Goal: Communication & Community: Answer question/provide support

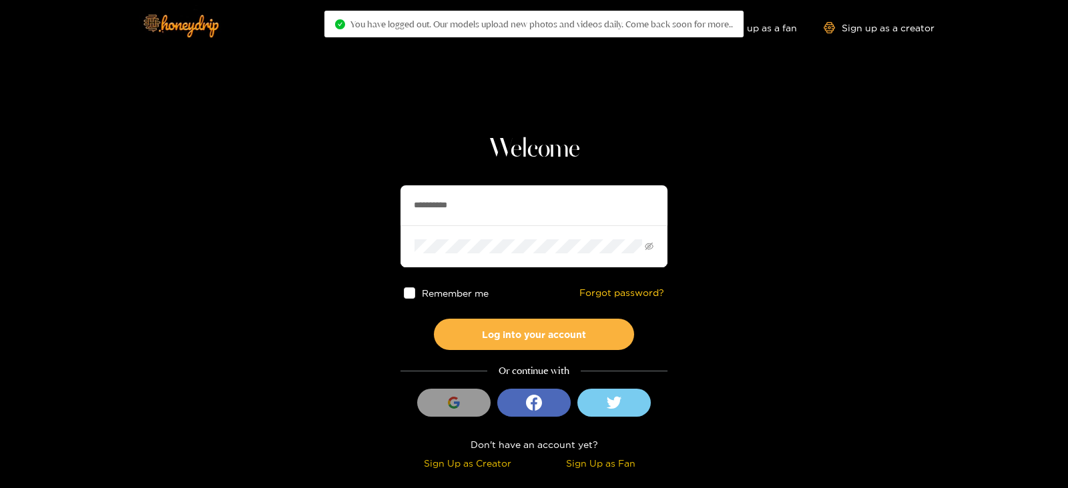
click at [540, 209] on input "**********" at bounding box center [533, 206] width 267 height 40
drag, startPoint x: 0, startPoint y: 0, endPoint x: 540, endPoint y: 209, distance: 579.4
click at [540, 209] on input "**********" at bounding box center [533, 206] width 267 height 40
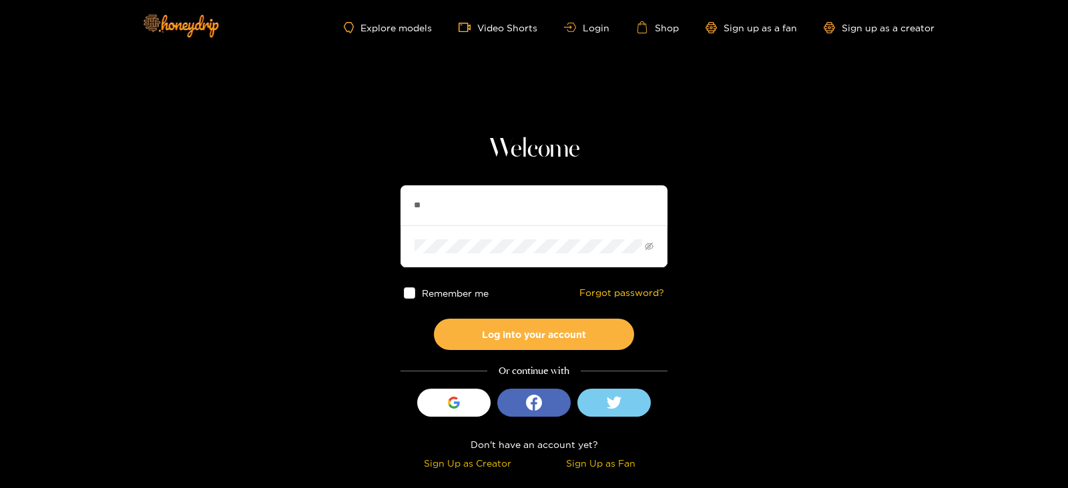
type input "*"
click at [434, 319] on button "Log into your account" at bounding box center [534, 334] width 200 height 31
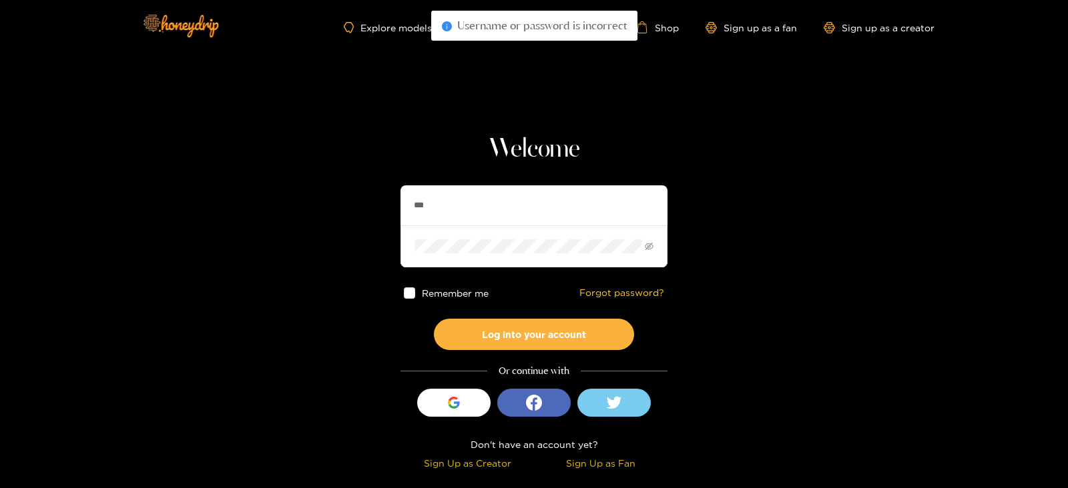
click at [434, 319] on button "Log into your account" at bounding box center [534, 334] width 200 height 31
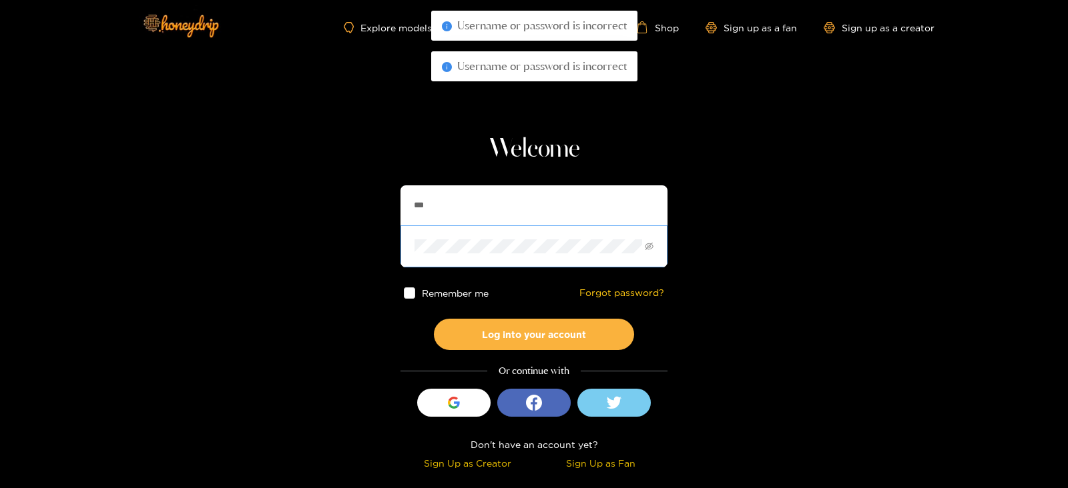
type input "******"
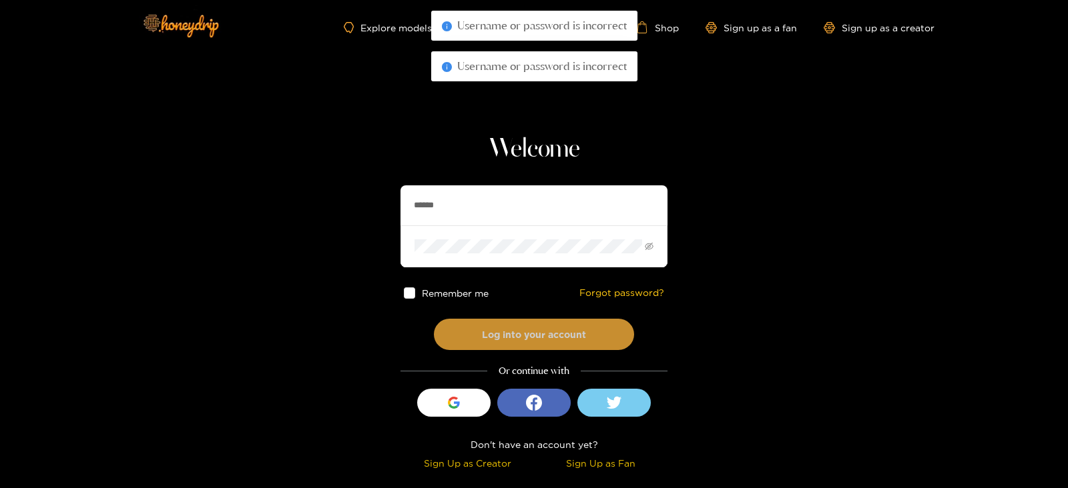
click at [550, 324] on button "Log into your account" at bounding box center [534, 334] width 200 height 31
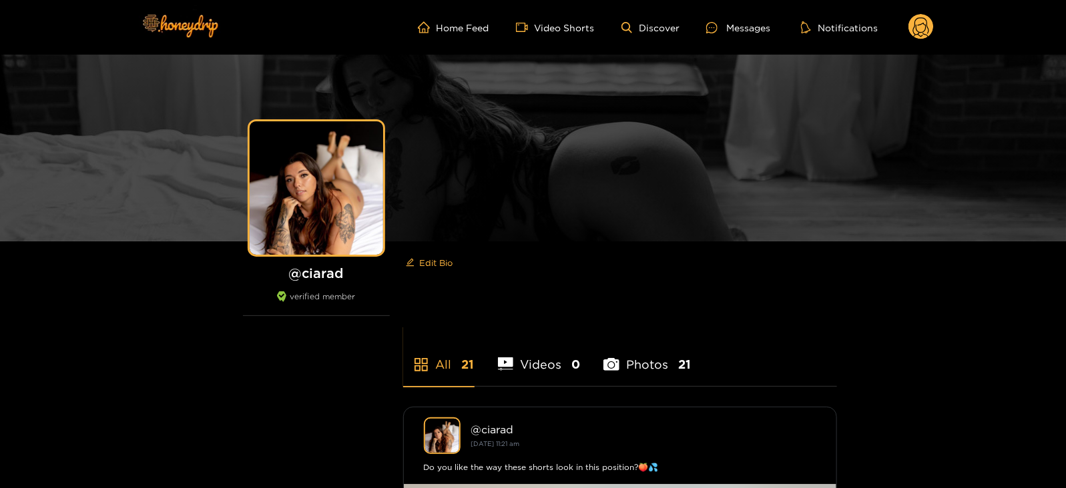
click at [919, 35] on icon at bounding box center [921, 28] width 16 height 23
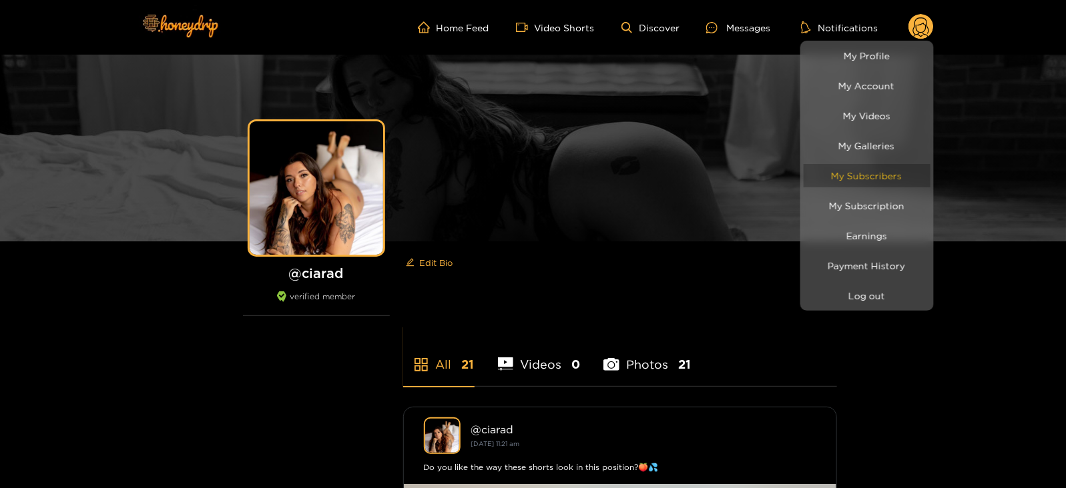
click at [864, 174] on link "My Subscribers" at bounding box center [866, 175] width 127 height 23
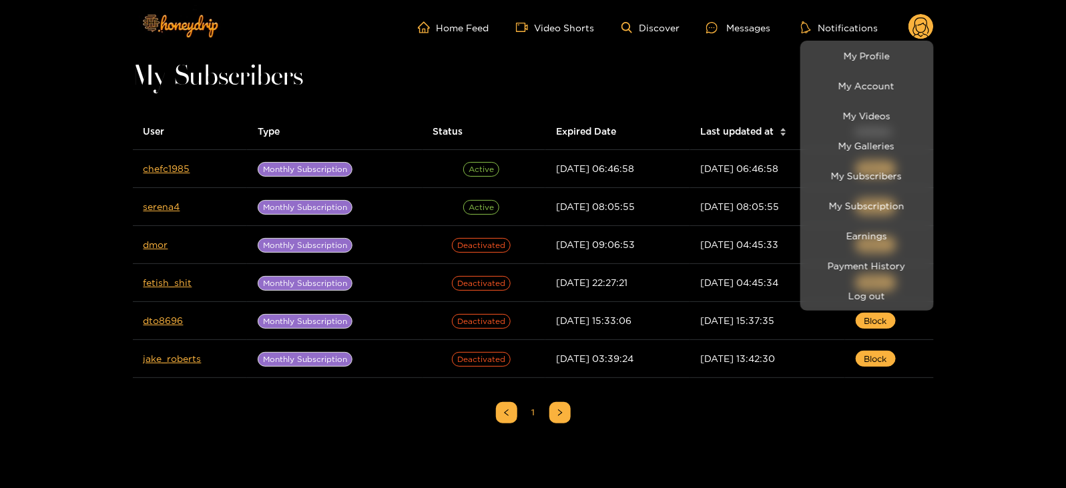
click at [178, 165] on div at bounding box center [533, 244] width 1066 height 488
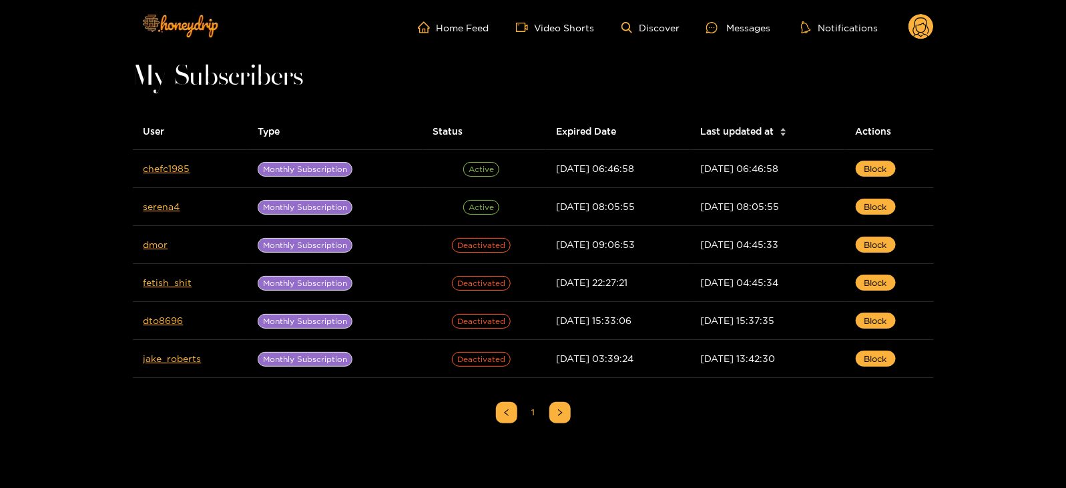
click at [178, 165] on link "chefc1985" at bounding box center [166, 168] width 47 height 10
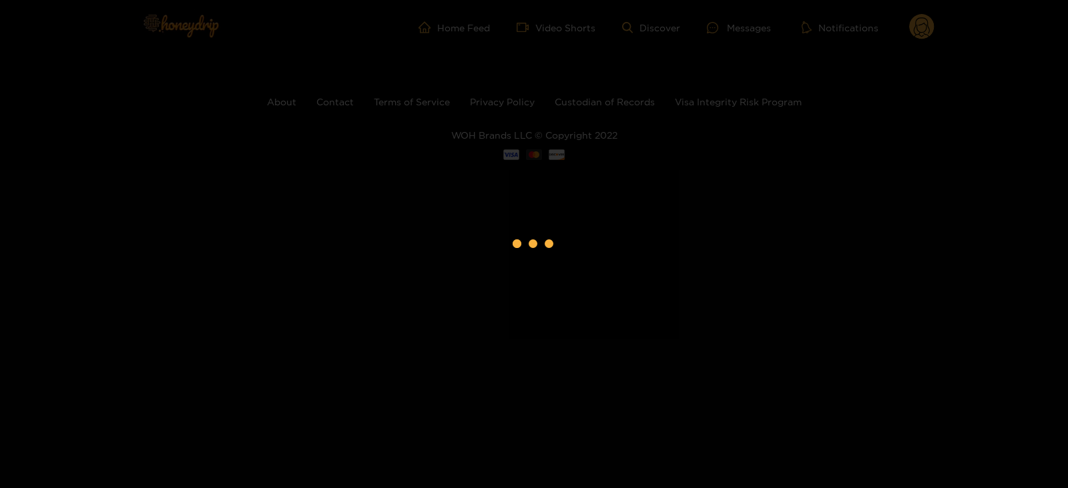
click at [178, 165] on div at bounding box center [534, 244] width 1068 height 488
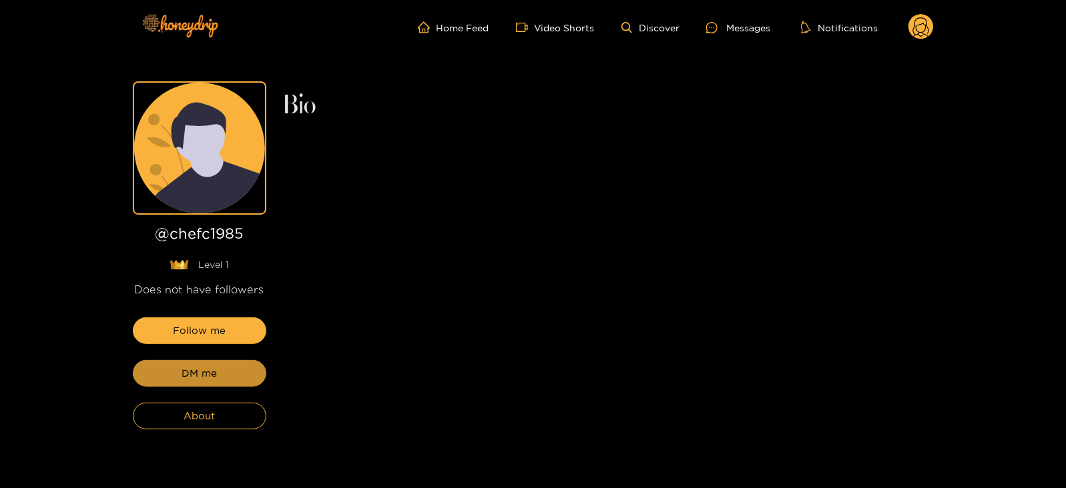
click at [177, 370] on button "DM me" at bounding box center [199, 373] width 133 height 27
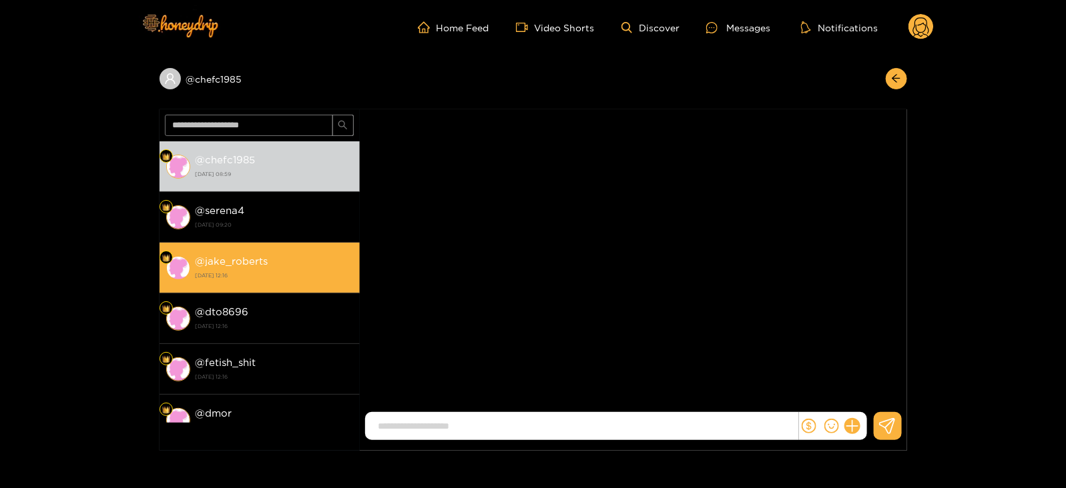
click at [276, 268] on div "@ jake_roberts [DATE] 12:16" at bounding box center [274, 268] width 157 height 30
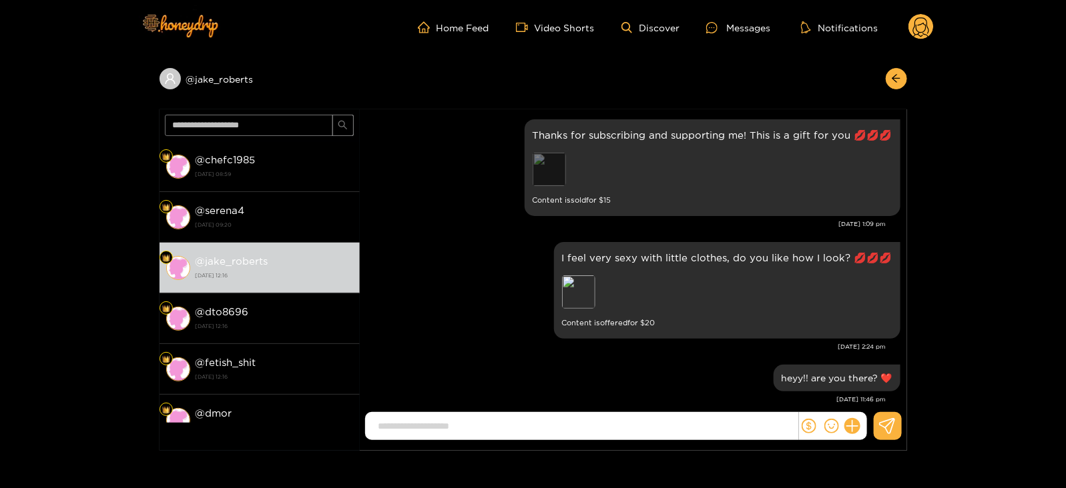
click at [563, 164] on div "Preview" at bounding box center [548, 169] width 33 height 33
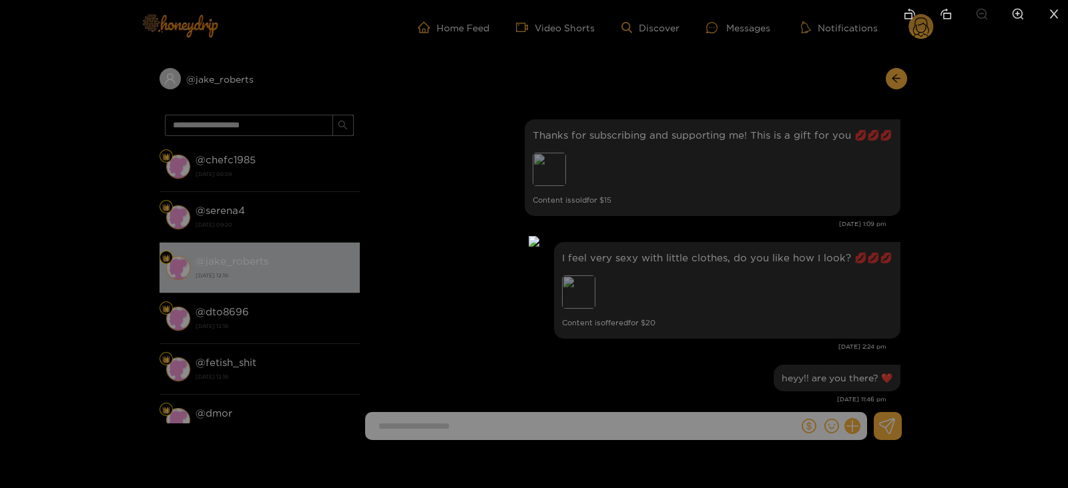
click at [950, 230] on div at bounding box center [534, 244] width 1068 height 488
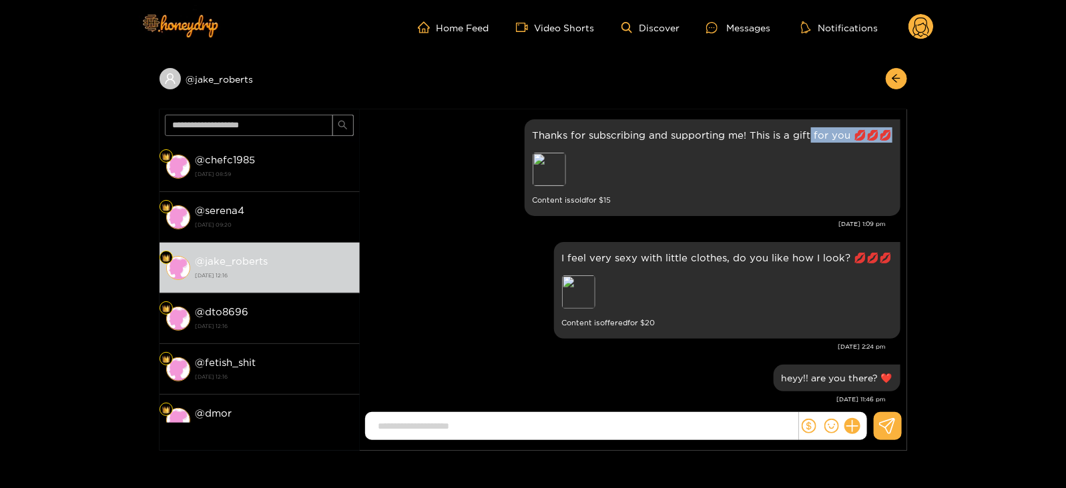
drag, startPoint x: 829, startPoint y: 149, endPoint x: 802, endPoint y: 138, distance: 28.7
click at [802, 138] on div "Thanks for subscribing and supporting me! This is a gift for you 💋💋💋 Preview Co…" at bounding box center [712, 167] width 360 height 81
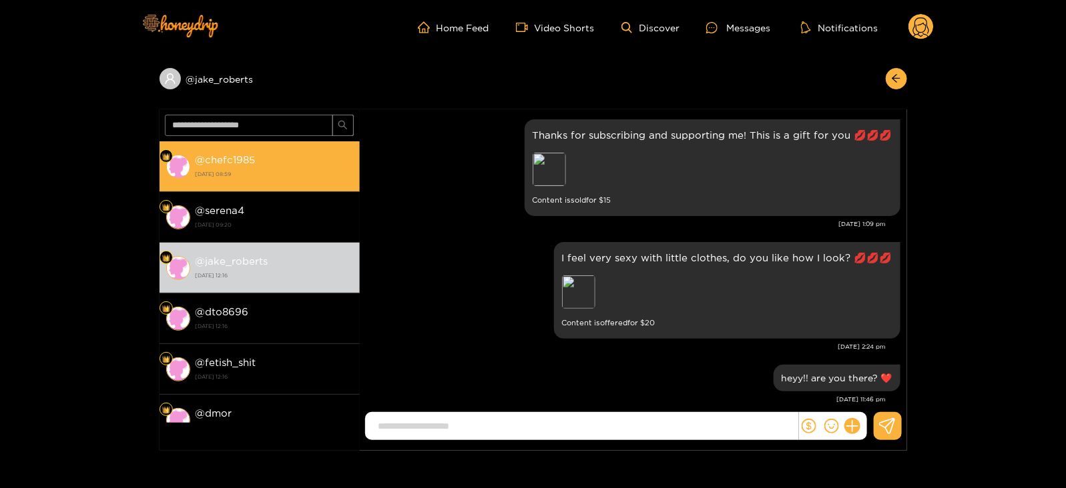
click at [249, 164] on strong "@ chefc1985" at bounding box center [226, 159] width 60 height 11
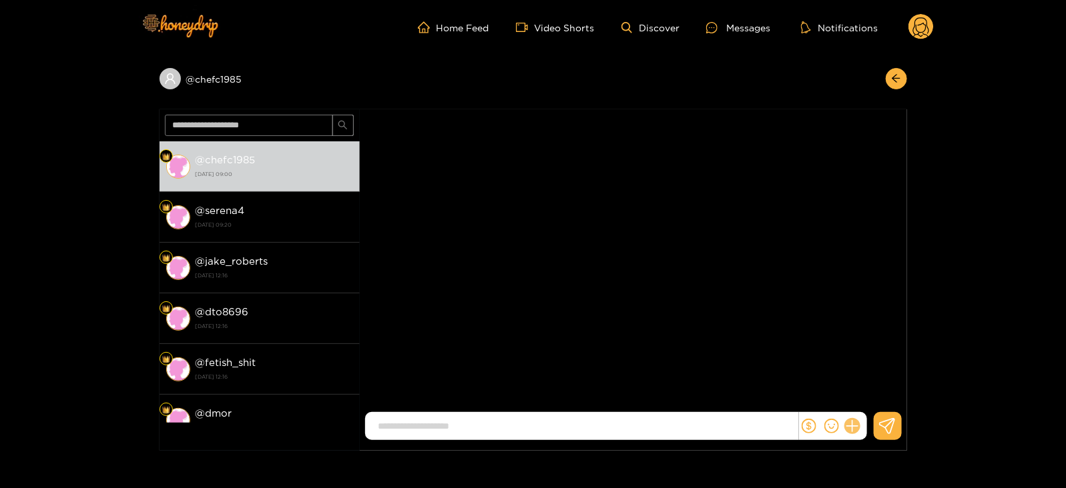
click at [851, 422] on icon at bounding box center [851, 426] width 15 height 15
click at [863, 393] on button at bounding box center [876, 394] width 47 height 30
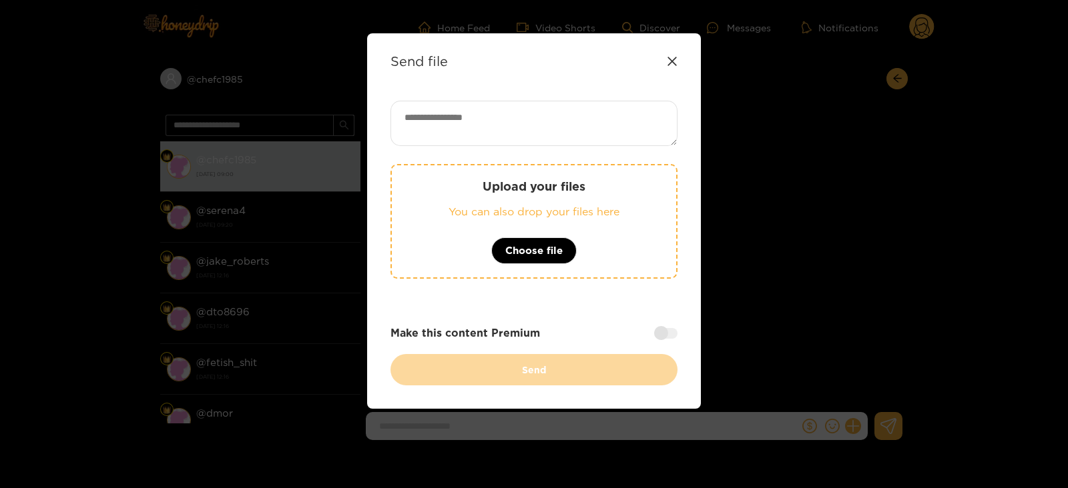
click at [611, 127] on textarea at bounding box center [533, 123] width 287 height 45
paste textarea "**********"
type textarea "**********"
click at [593, 167] on div "Upload your files You can also drop your files here Choose file" at bounding box center [533, 221] width 287 height 115
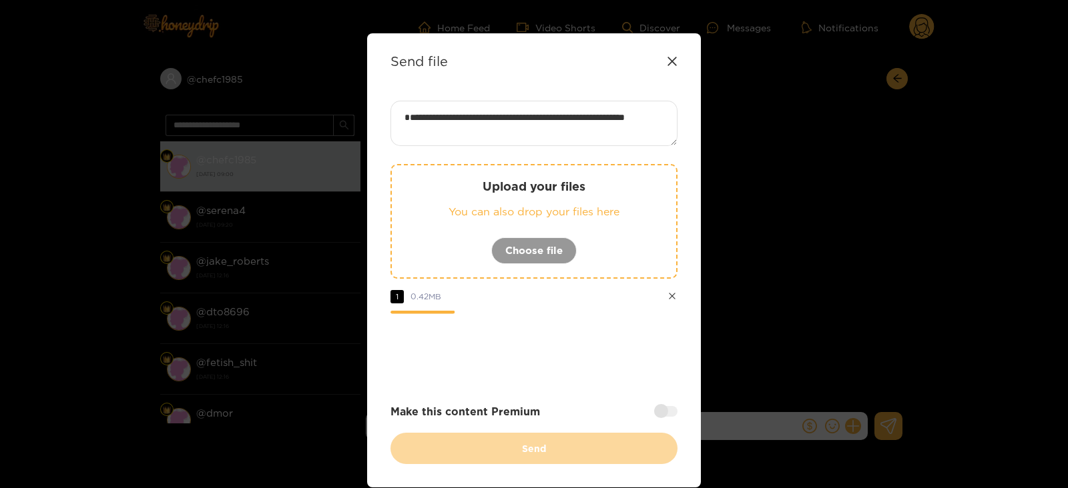
click at [657, 414] on div at bounding box center [665, 411] width 23 height 11
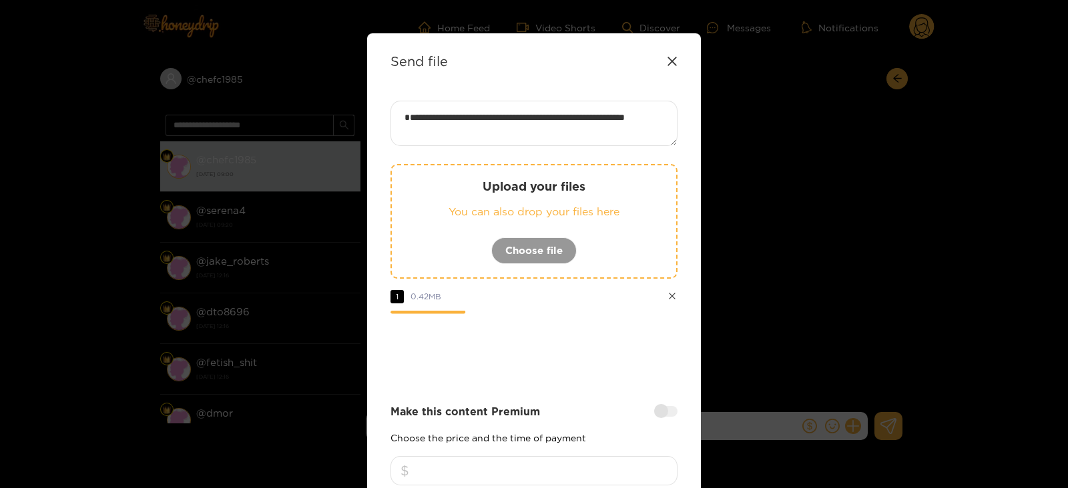
click at [527, 472] on input "number" at bounding box center [533, 470] width 287 height 29
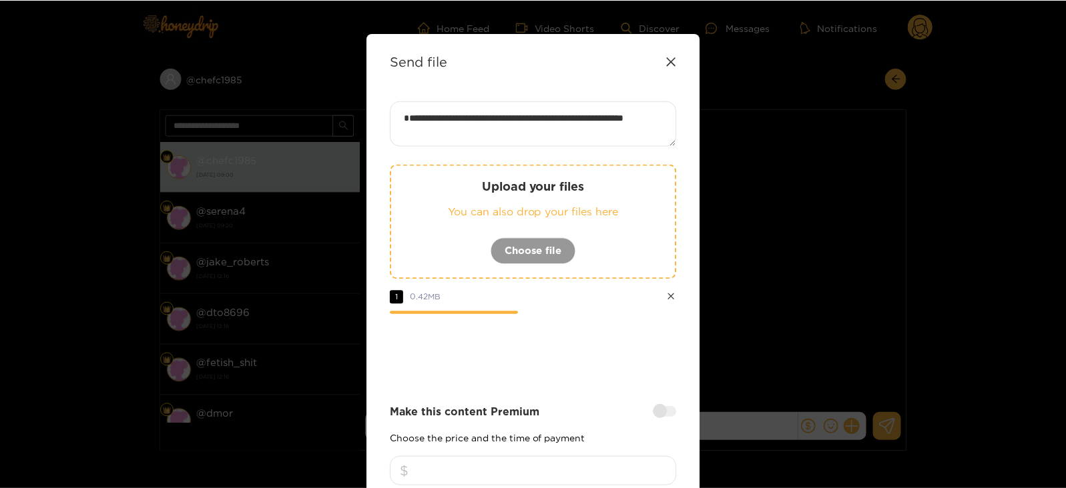
scroll to position [160, 0]
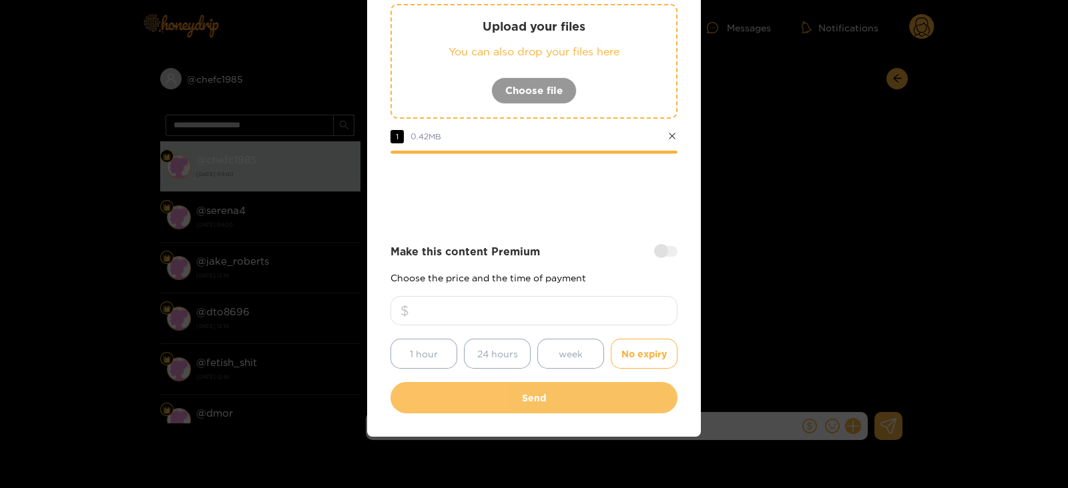
type input "**"
click at [540, 398] on button "Send" at bounding box center [533, 397] width 287 height 31
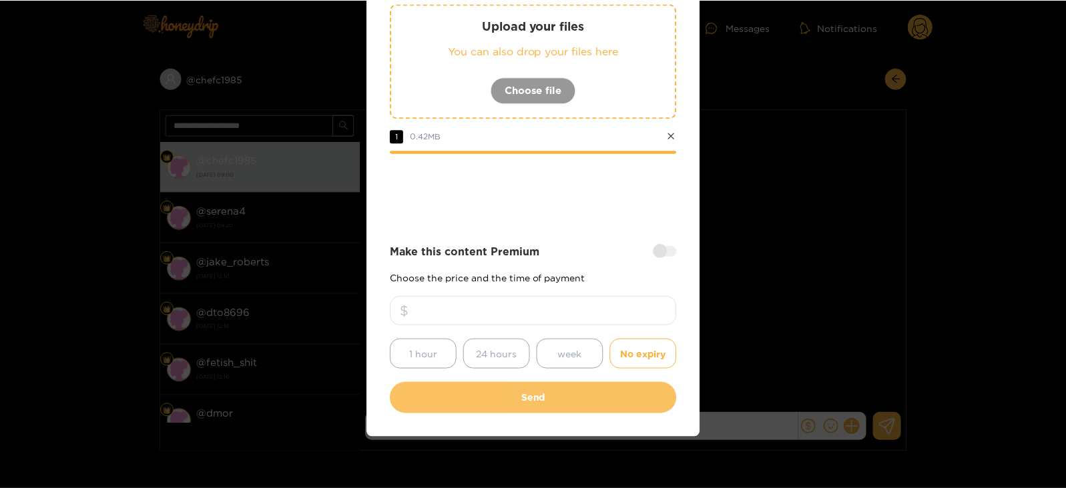
scroll to position [81, 0]
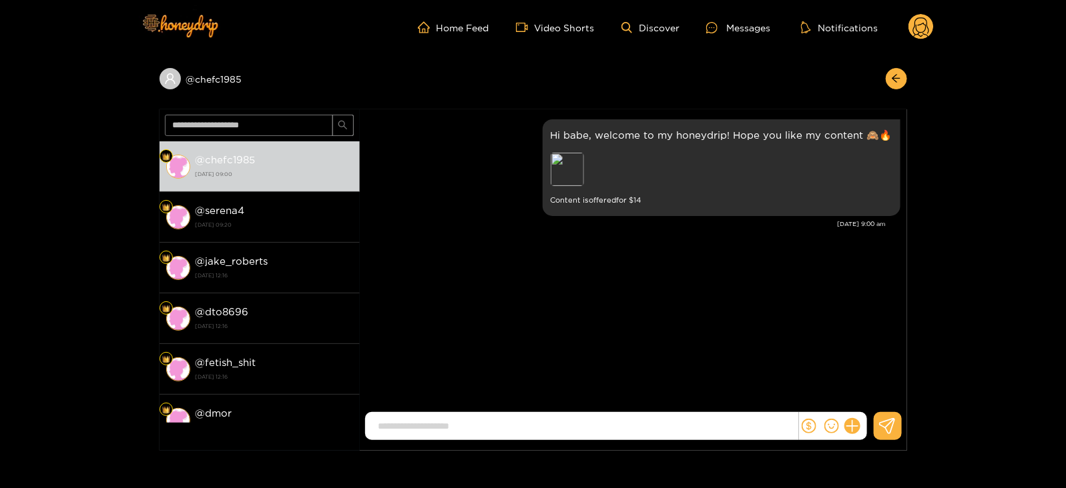
click at [913, 23] on circle at bounding box center [920, 26] width 25 height 25
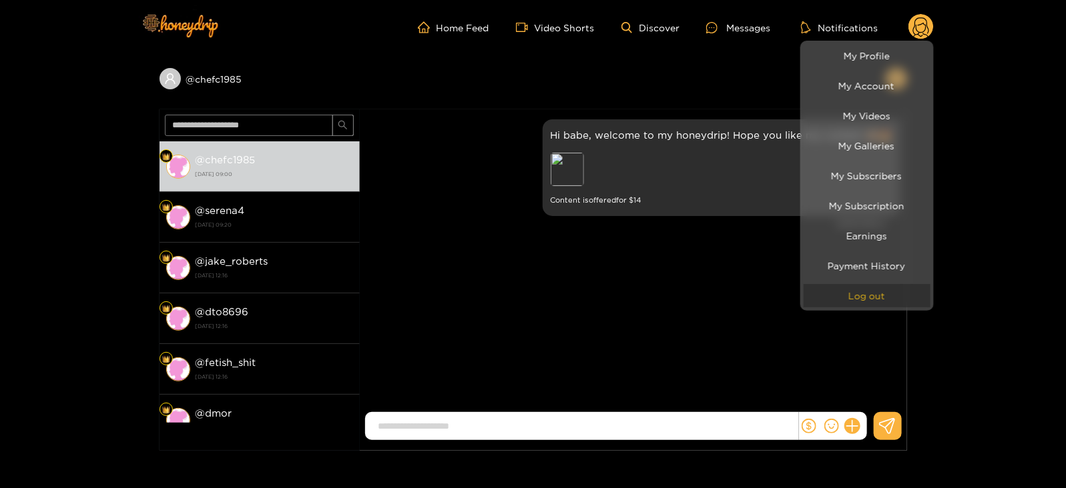
click at [837, 300] on button "Log out" at bounding box center [866, 295] width 127 height 23
